Goal: Navigation & Orientation: Find specific page/section

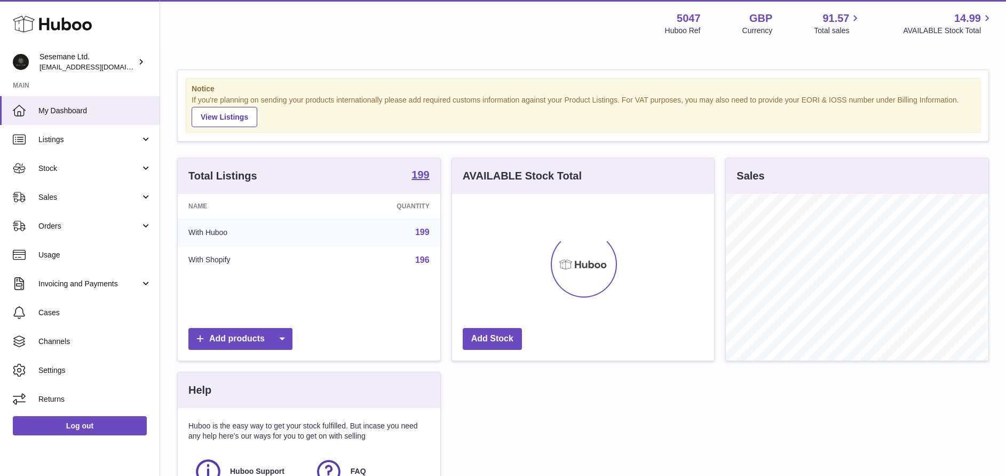
scroll to position [167, 262]
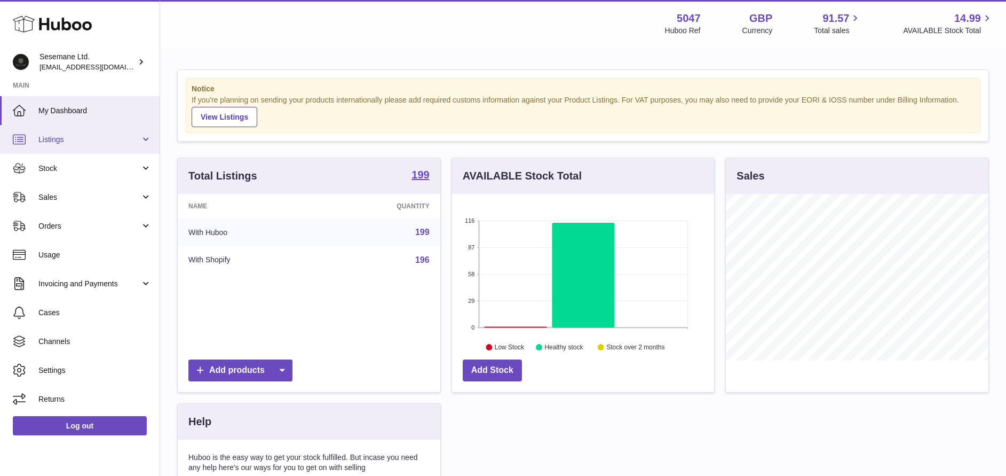
click at [108, 140] on span "Listings" at bounding box center [89, 140] width 102 height 10
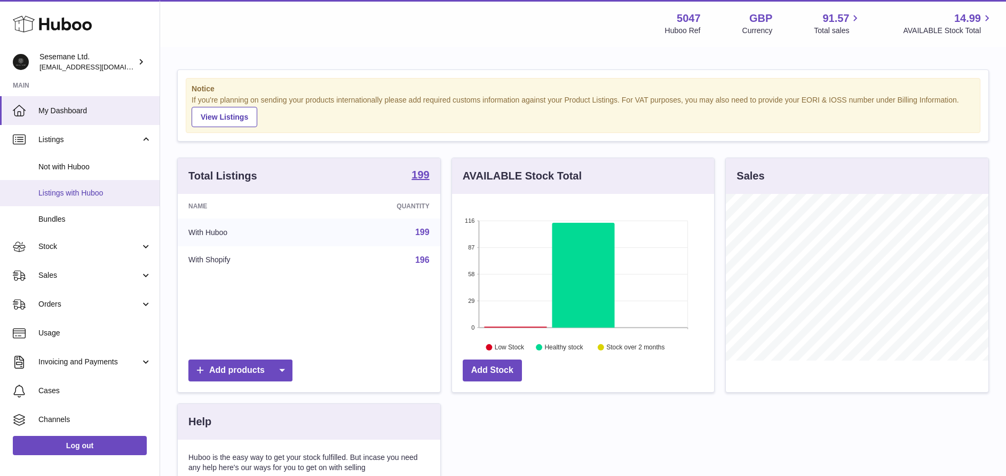
click at [95, 188] on span "Listings with Huboo" at bounding box center [94, 193] width 113 height 10
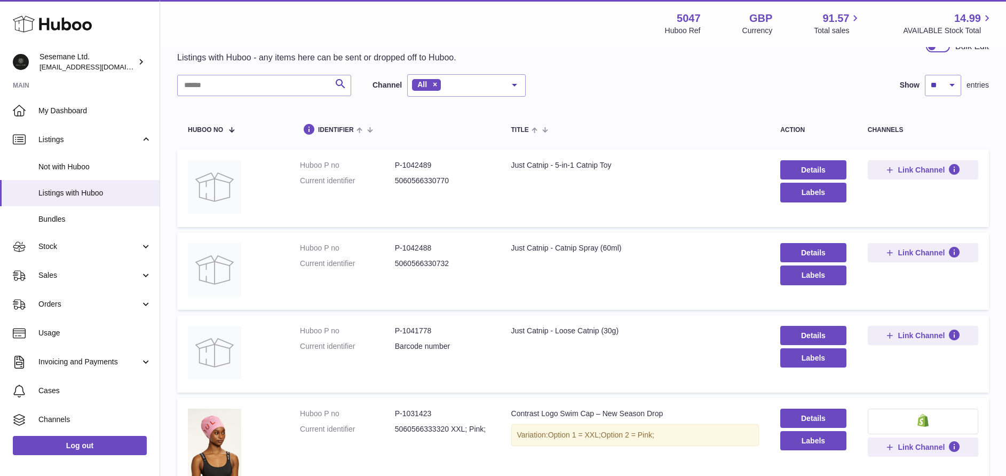
scroll to position [30, 0]
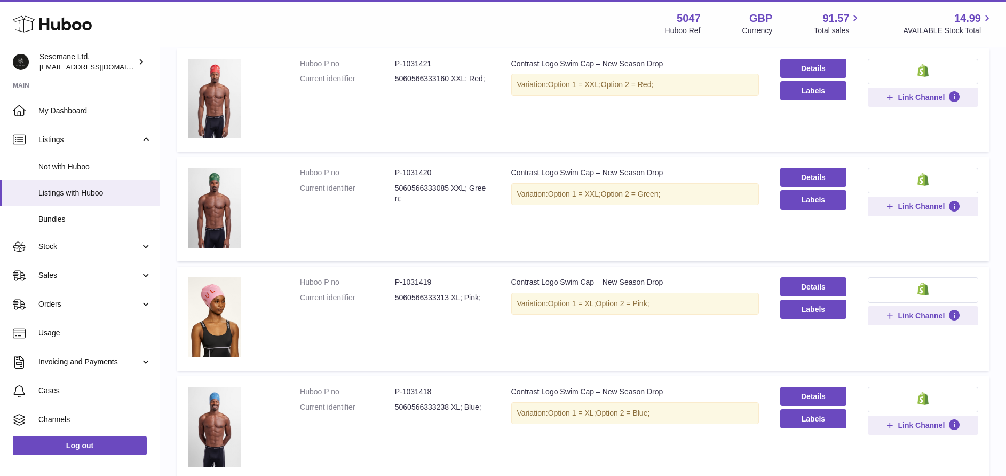
click at [489, 246] on td "Huboo P no P-1031420 Current identifier 5060566333085 XXL; Green;" at bounding box center [394, 209] width 211 height 104
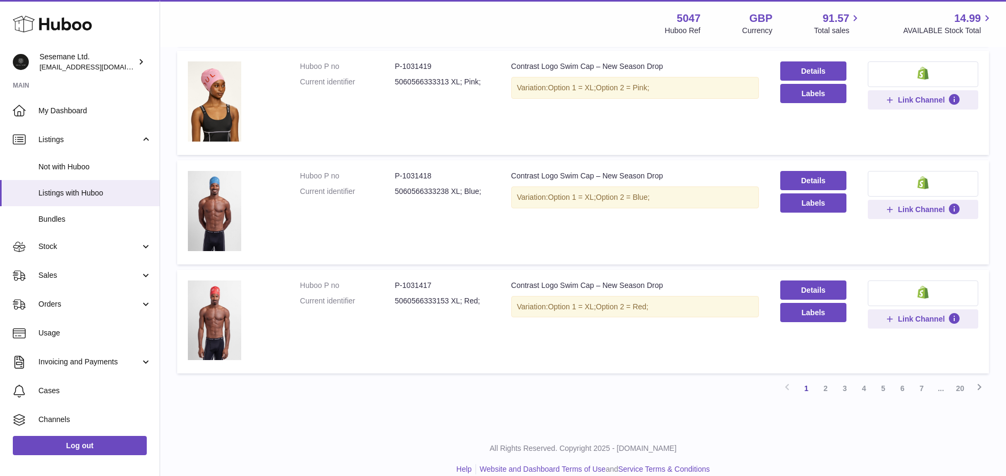
scroll to position [839, 0]
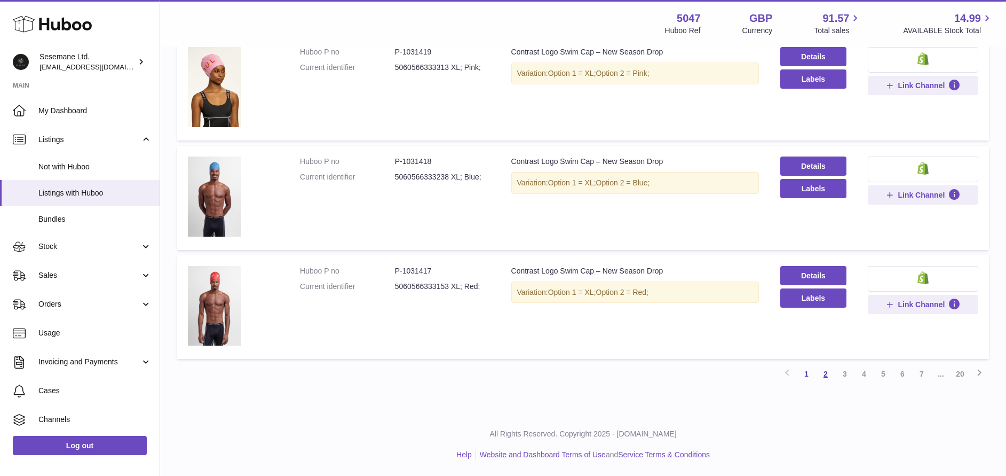
click at [828, 375] on link "2" at bounding box center [825, 373] width 19 height 19
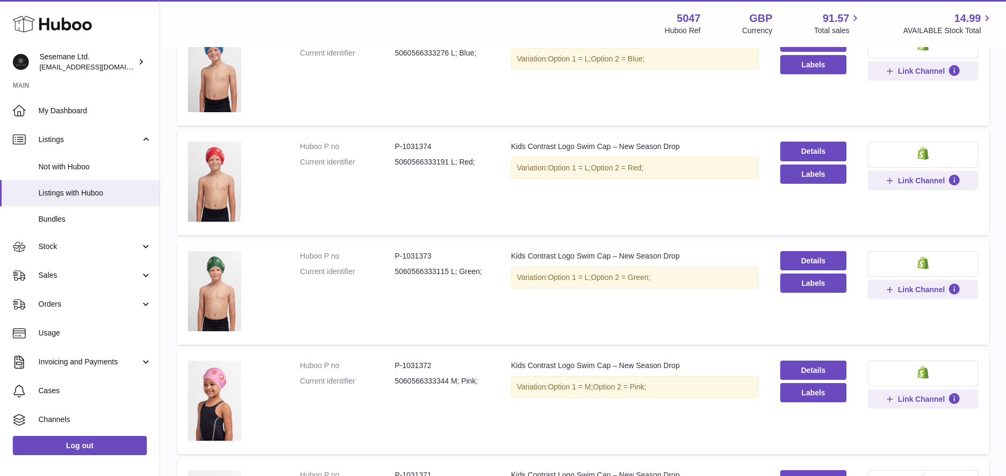
scroll to position [884, 0]
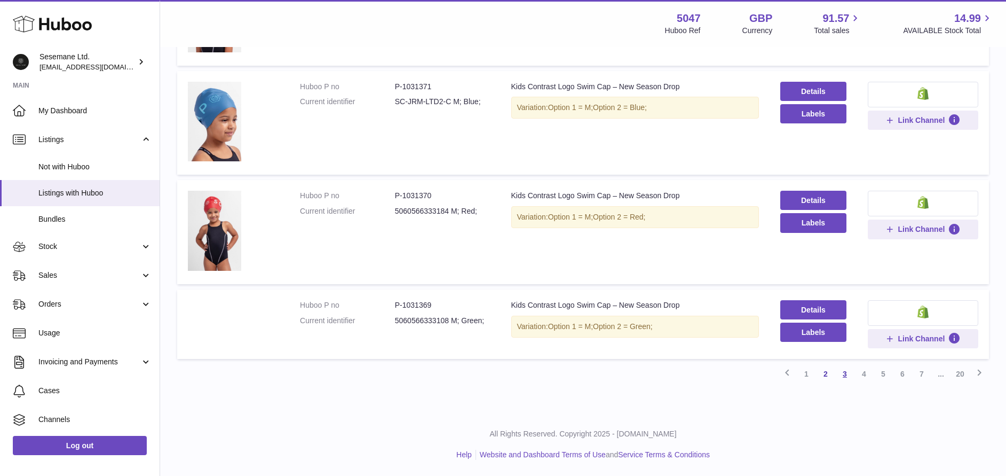
click at [846, 383] on link "3" at bounding box center [845, 373] width 19 height 19
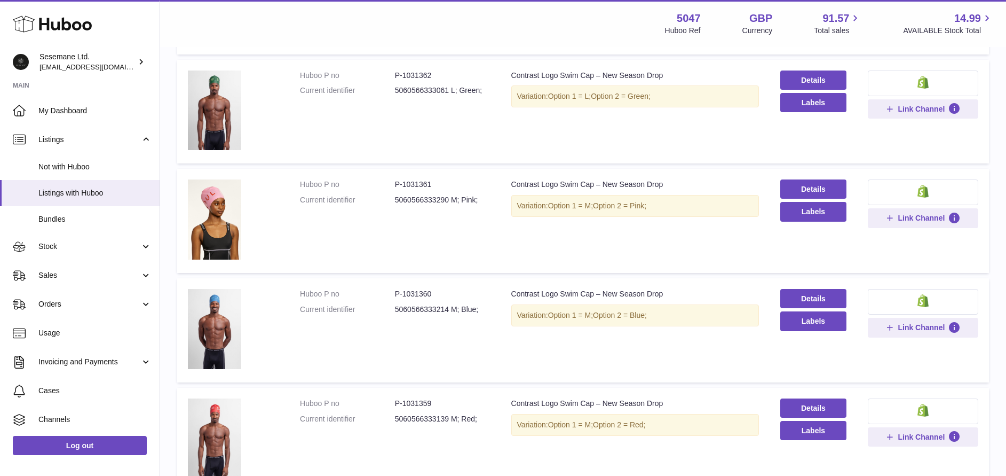
scroll to position [918, 0]
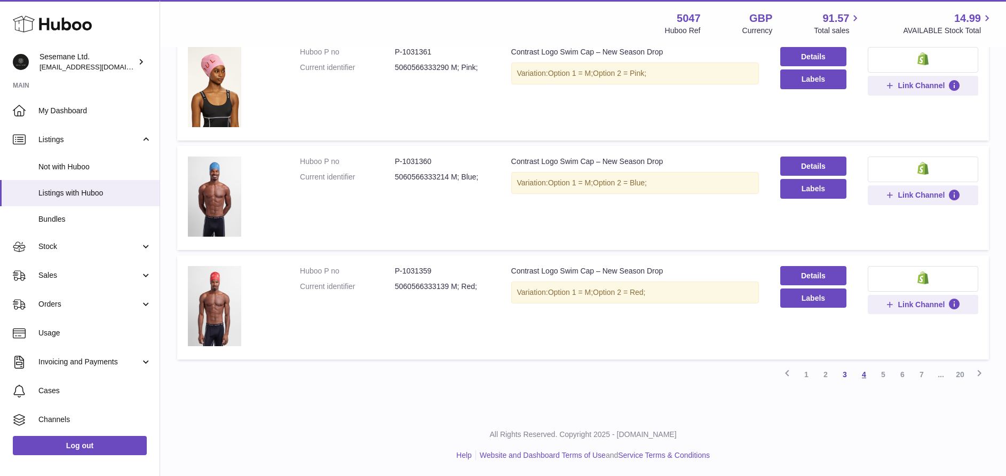
click at [866, 377] on link "4" at bounding box center [864, 374] width 19 height 19
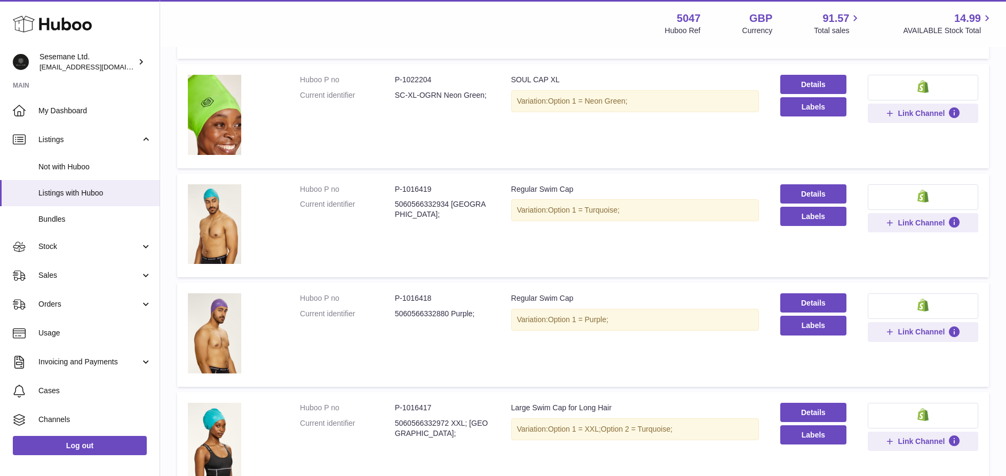
scroll to position [918, 0]
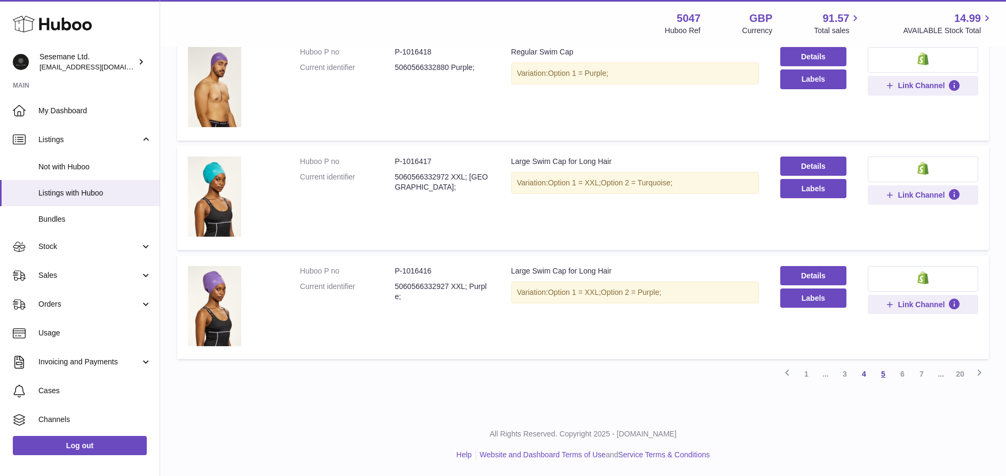
click at [884, 376] on link "5" at bounding box center [883, 373] width 19 height 19
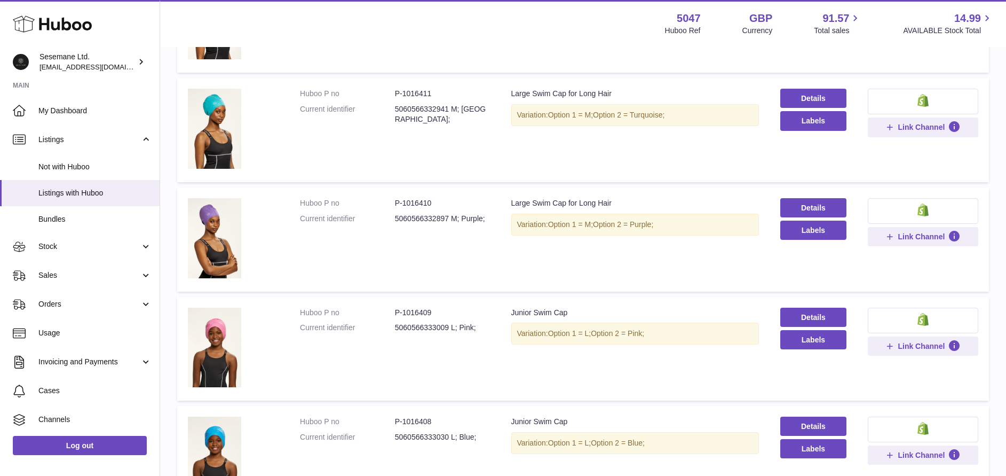
scroll to position [918, 0]
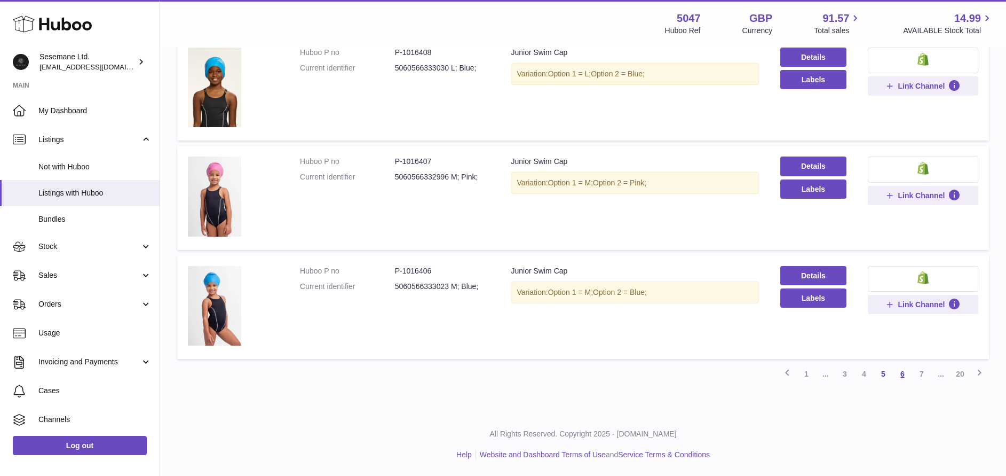
click at [907, 374] on link "6" at bounding box center [902, 373] width 19 height 19
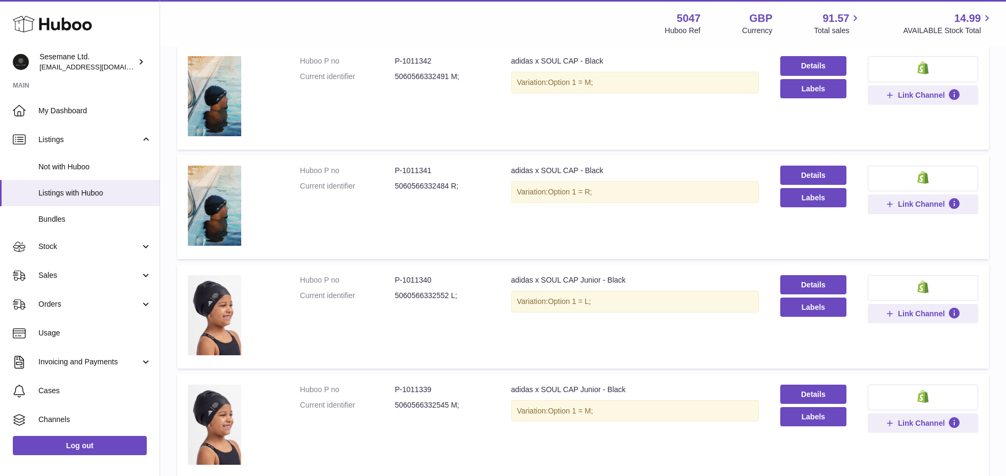
scroll to position [918, 0]
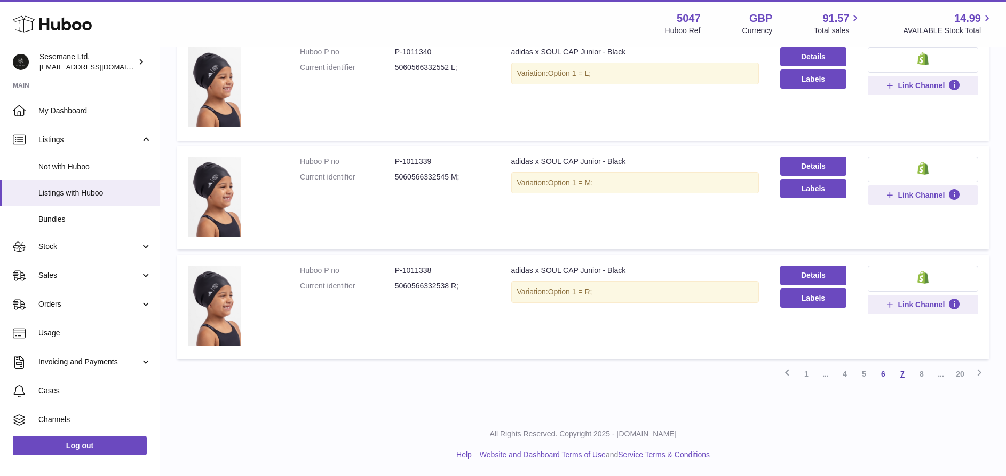
click at [903, 377] on link "7" at bounding box center [902, 373] width 19 height 19
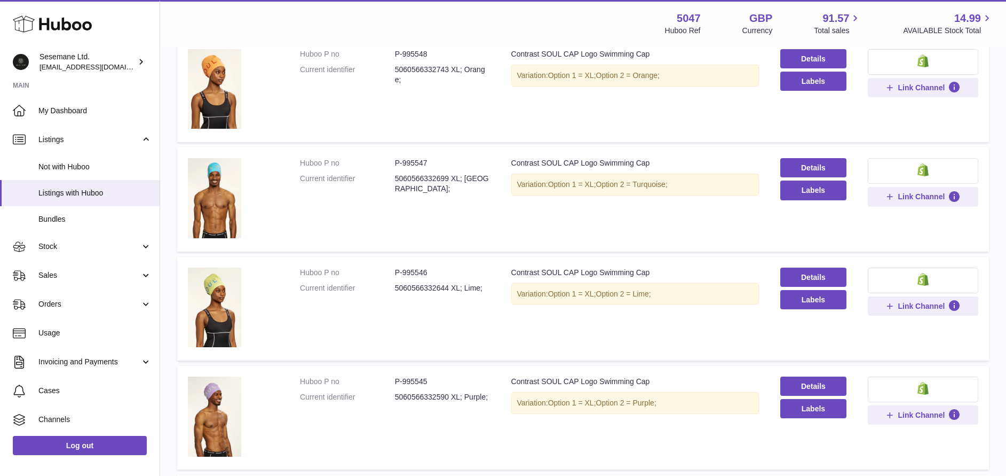
scroll to position [917, 0]
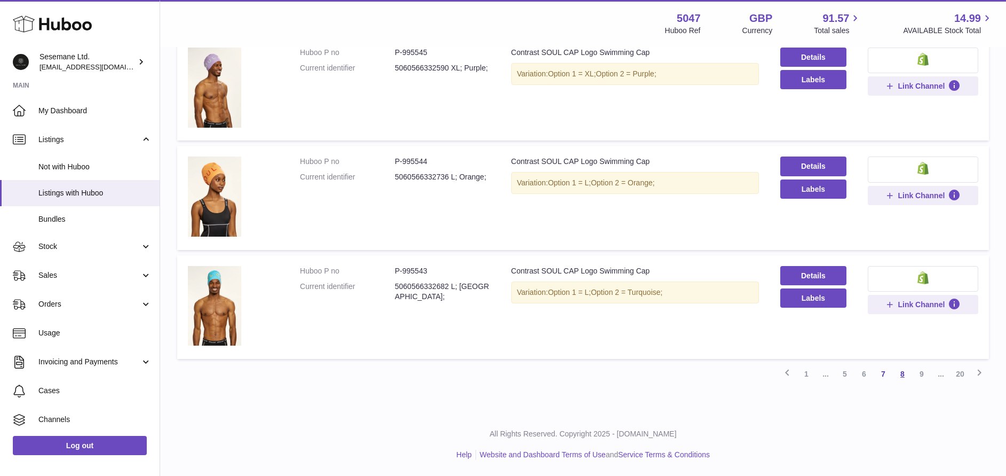
click at [900, 375] on link "8" at bounding box center [902, 373] width 19 height 19
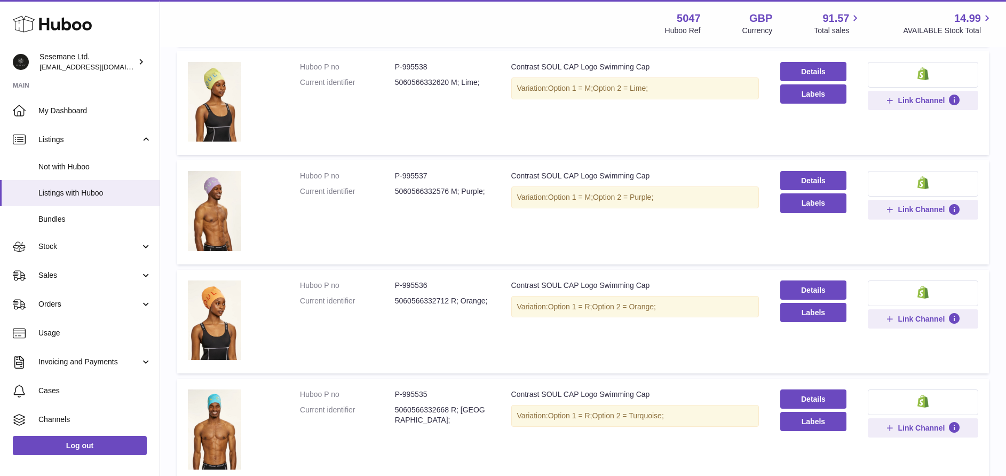
scroll to position [917, 0]
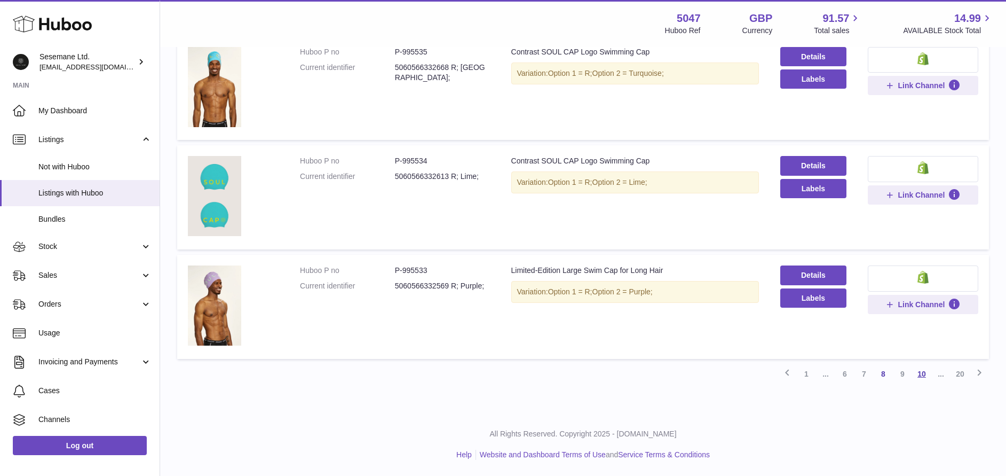
click at [920, 372] on link "10" at bounding box center [921, 373] width 19 height 19
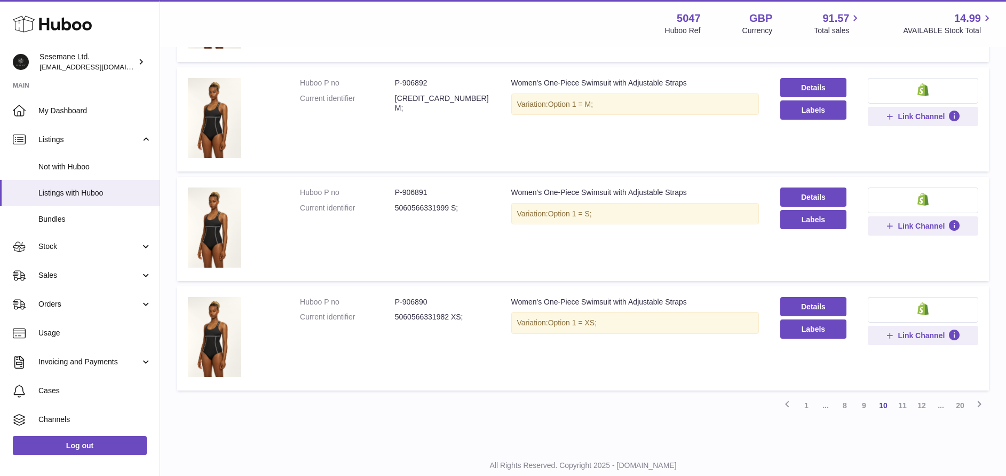
scroll to position [919, 0]
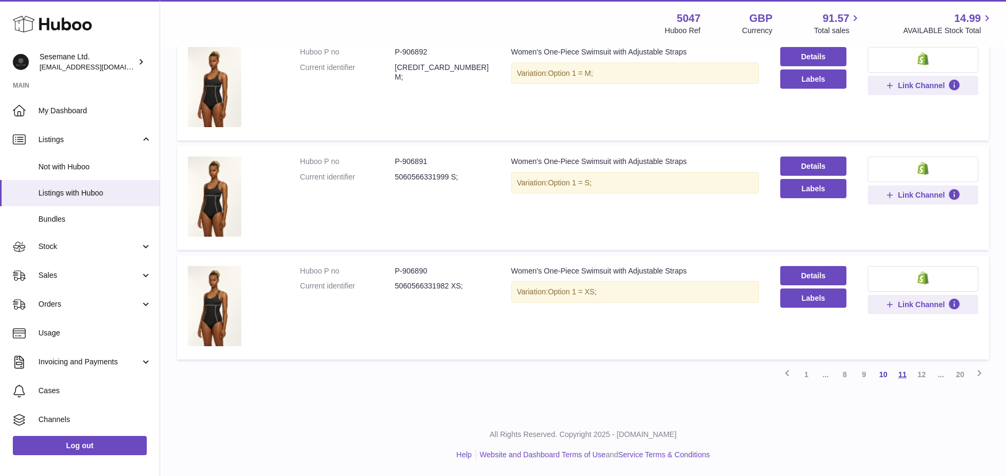
click at [905, 373] on link "11" at bounding box center [902, 374] width 19 height 19
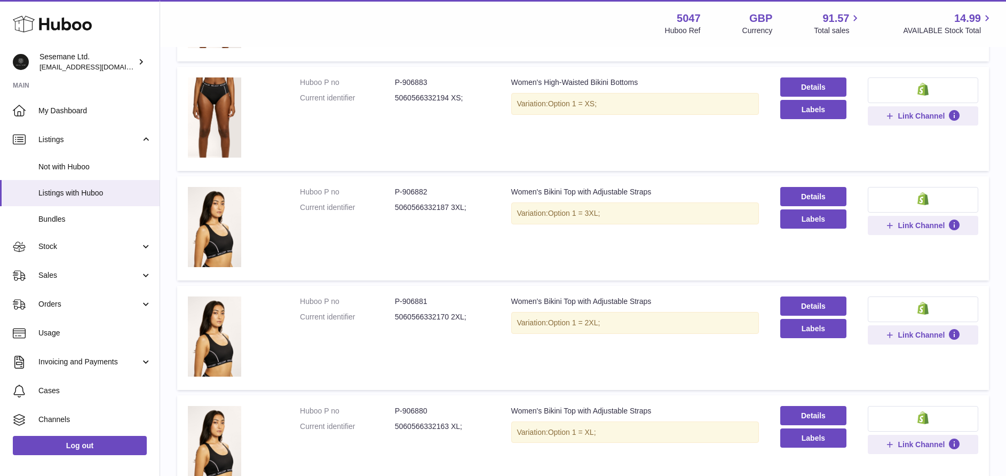
scroll to position [919, 0]
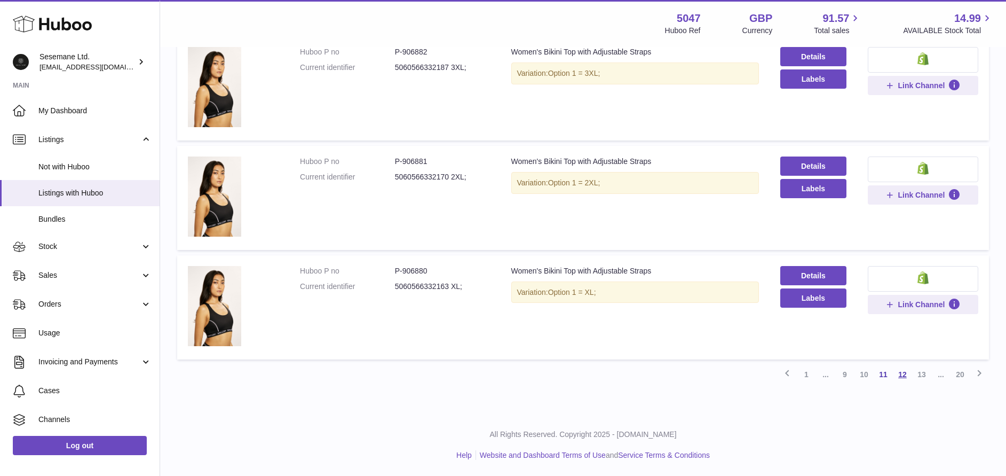
click at [902, 377] on link "12" at bounding box center [902, 374] width 19 height 19
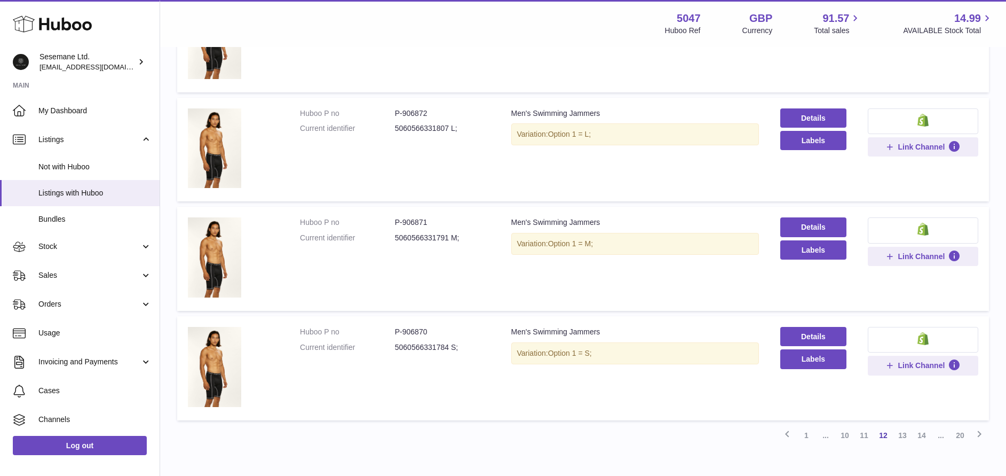
scroll to position [919, 0]
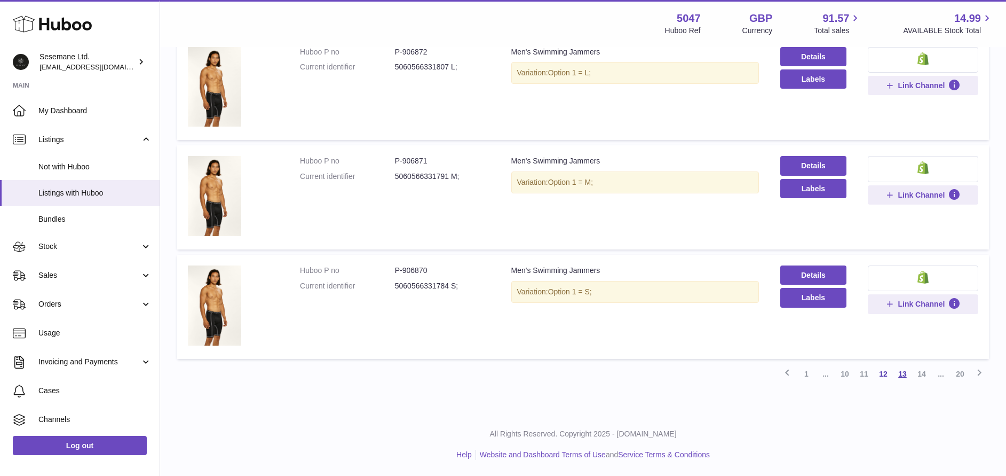
click at [907, 377] on link "13" at bounding box center [902, 373] width 19 height 19
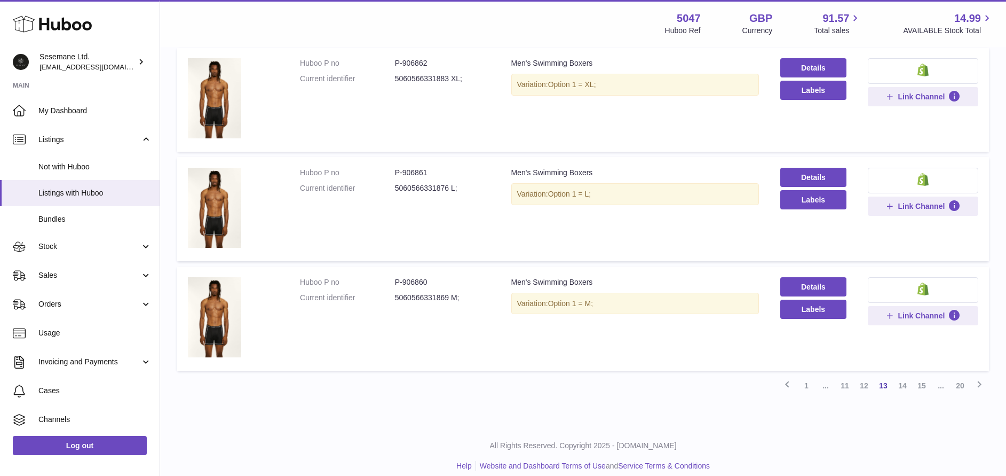
scroll to position [919, 0]
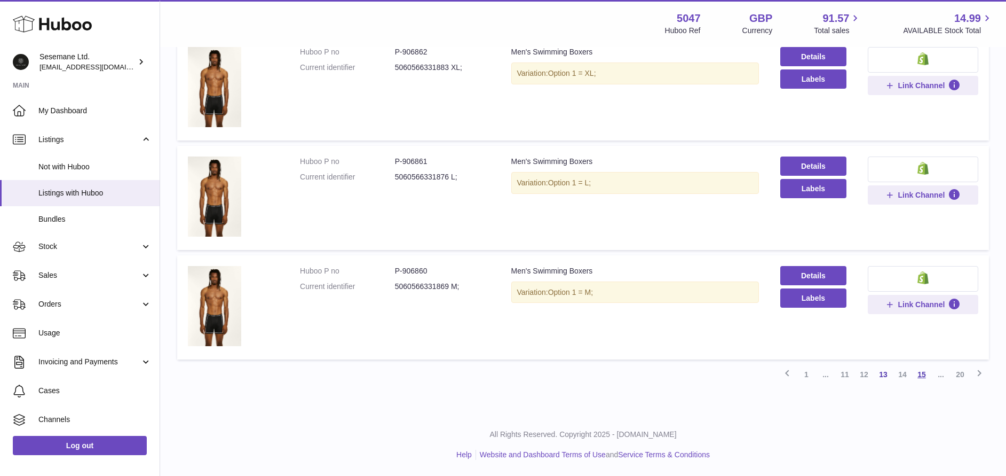
click at [920, 377] on link "15" at bounding box center [921, 374] width 19 height 19
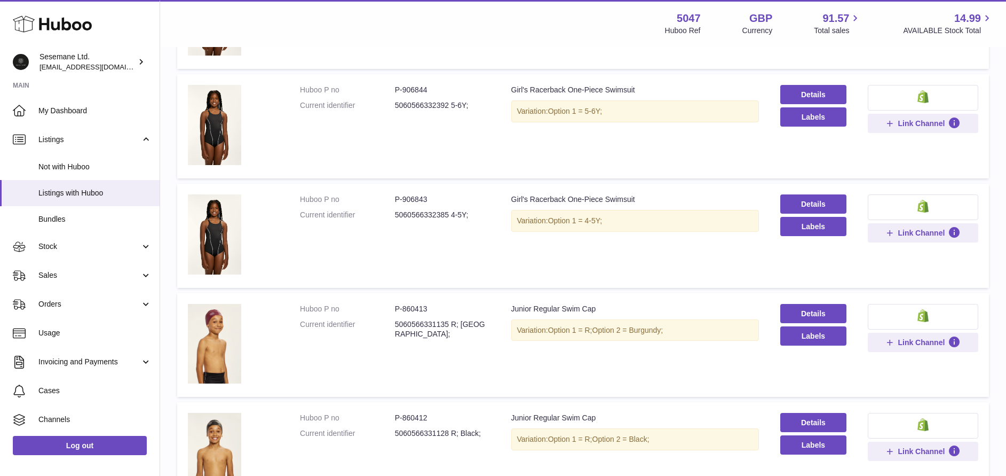
scroll to position [919, 0]
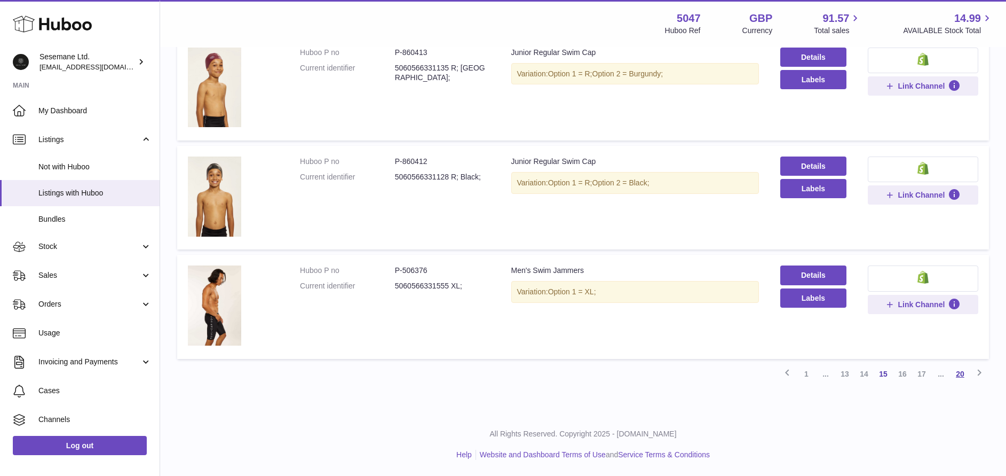
click at [962, 375] on link "20" at bounding box center [960, 373] width 19 height 19
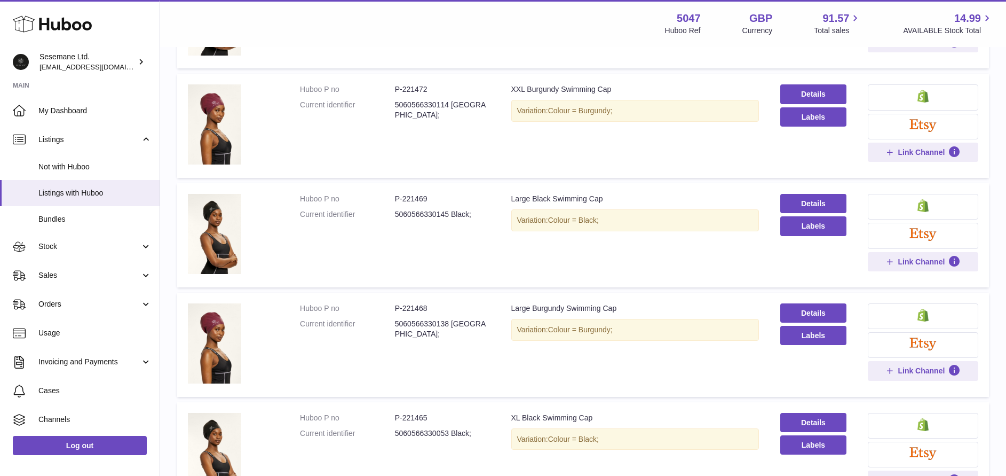
scroll to position [809, 0]
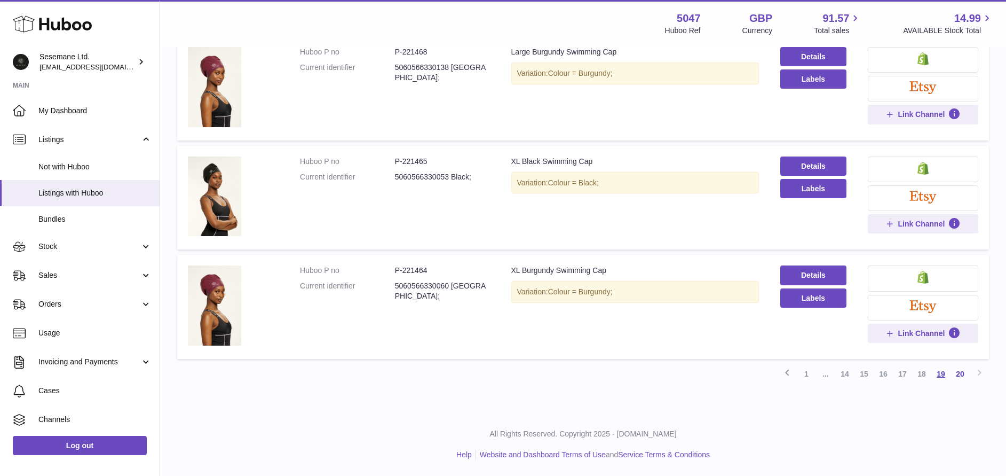
click at [936, 376] on link "19" at bounding box center [941, 373] width 19 height 19
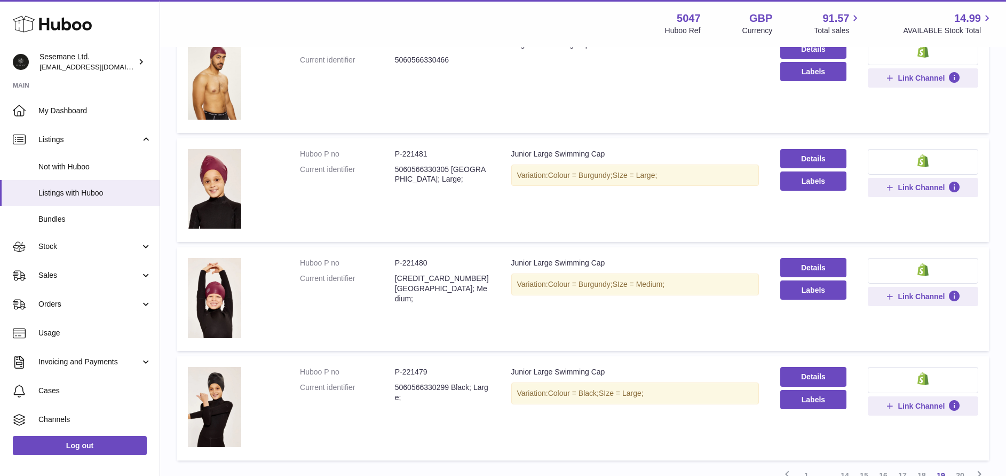
scroll to position [918, 0]
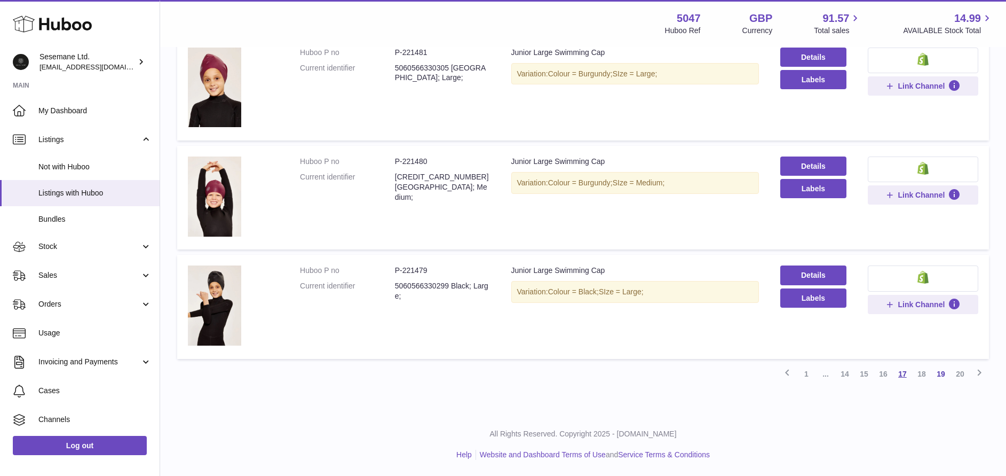
click at [902, 374] on link "17" at bounding box center [902, 373] width 19 height 19
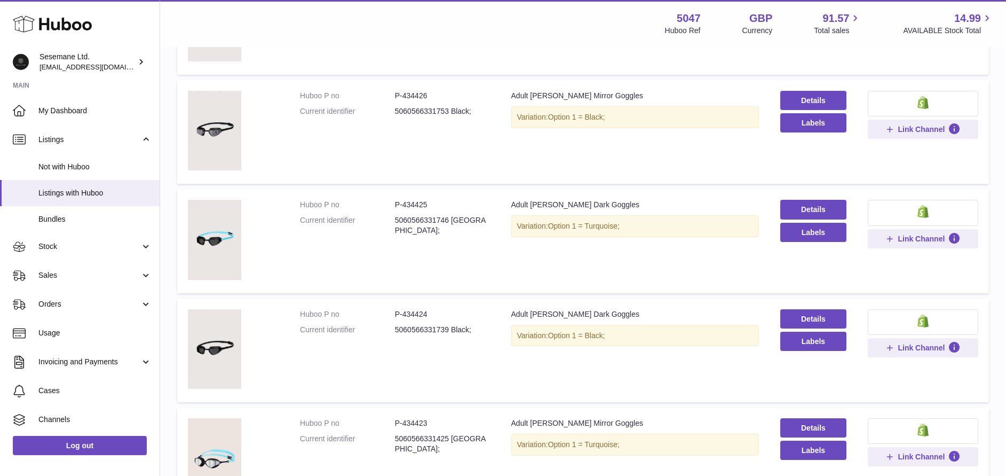
scroll to position [472, 0]
